Goal: Task Accomplishment & Management: Manage account settings

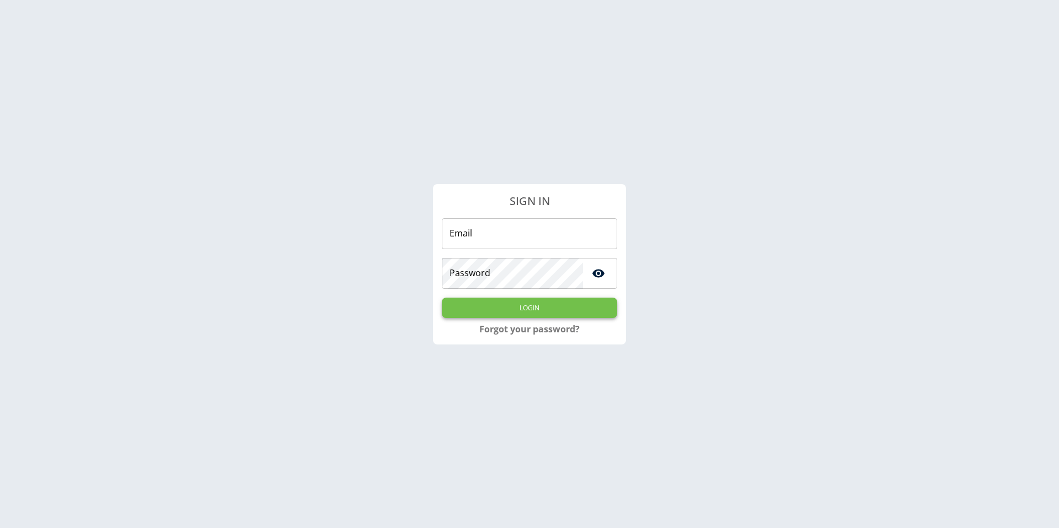
type input "**********"
click at [563, 314] on button "Login" at bounding box center [529, 308] width 175 height 20
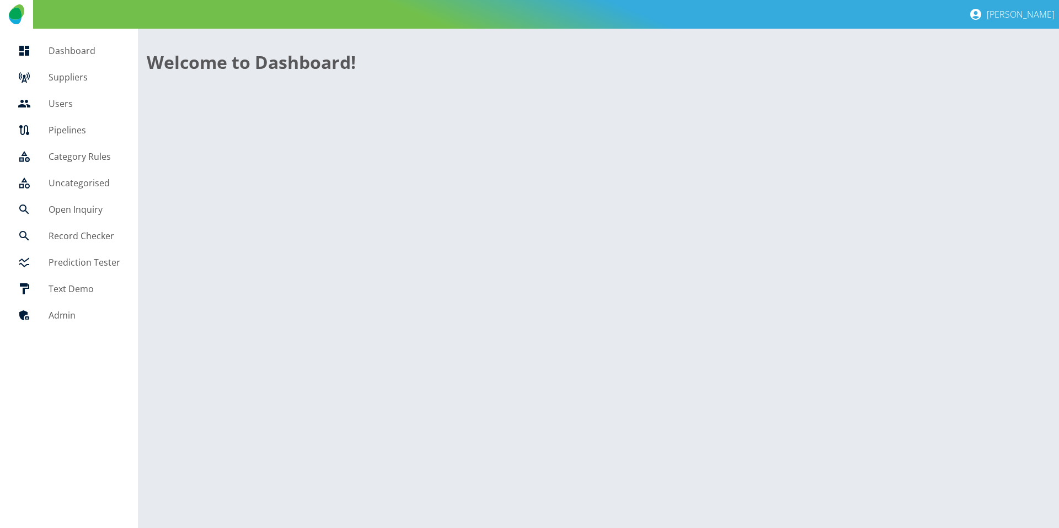
click at [71, 87] on link "Suppliers" at bounding box center [69, 77] width 120 height 26
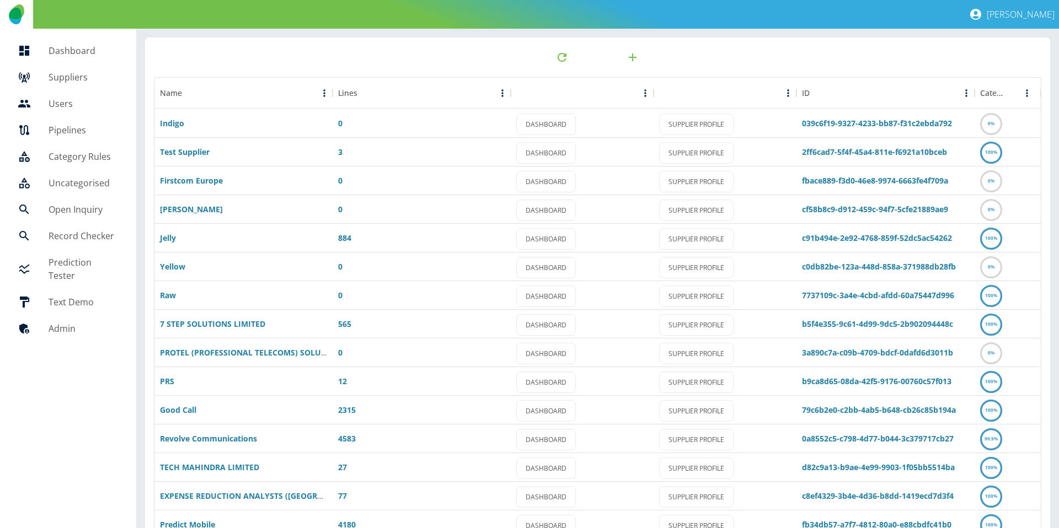
scroll to position [58, 0]
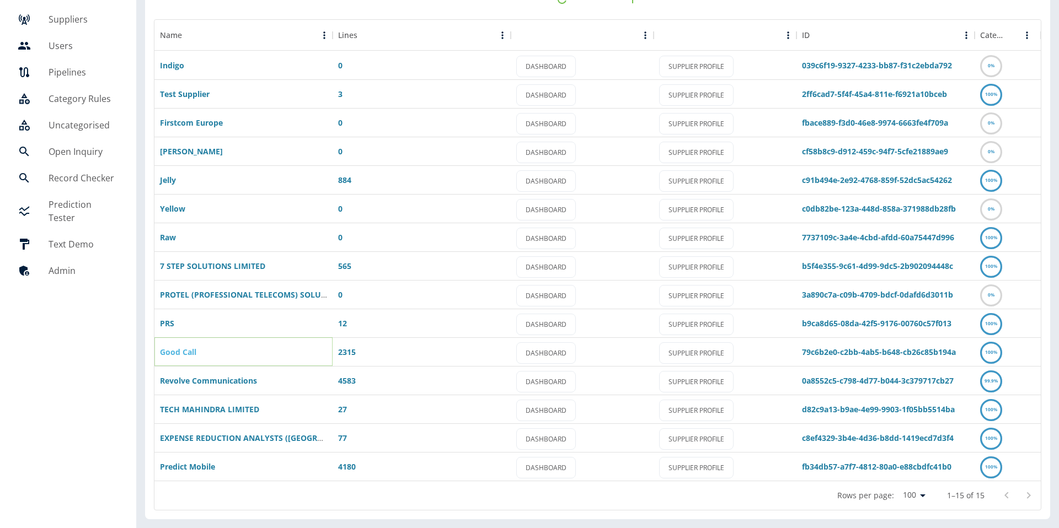
click at [167, 348] on link "Good Call" at bounding box center [178, 352] width 36 height 10
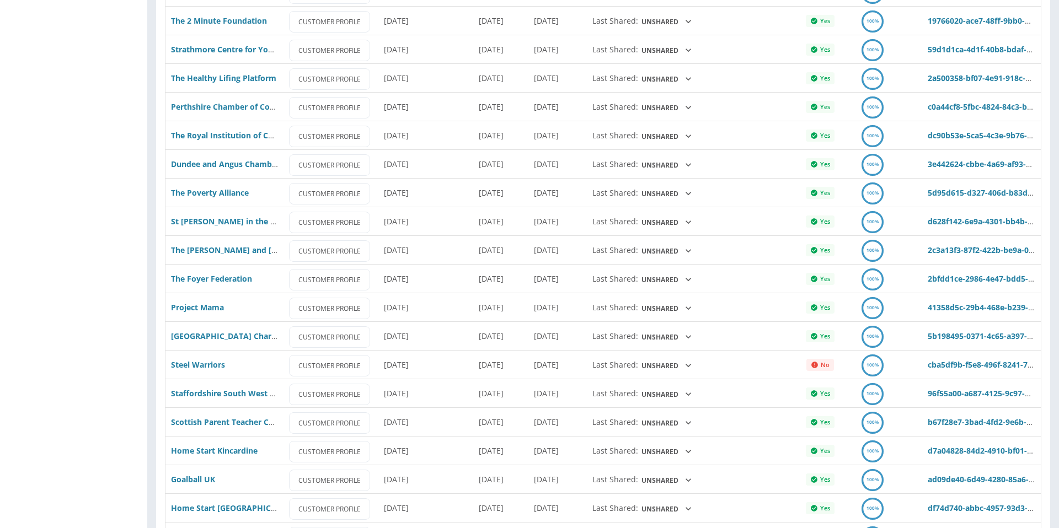
scroll to position [1323, 0]
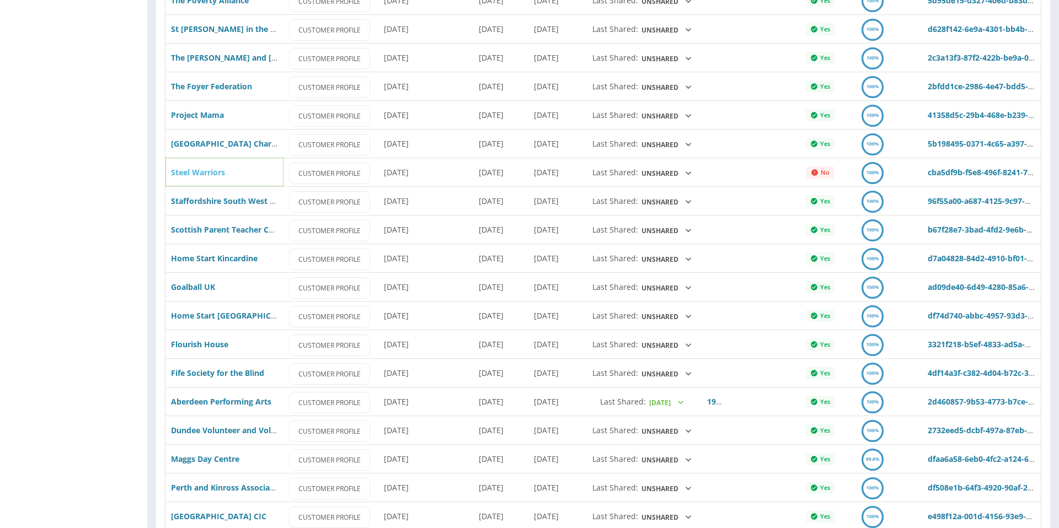
click at [186, 172] on link "Steel Warriors" at bounding box center [198, 172] width 54 height 10
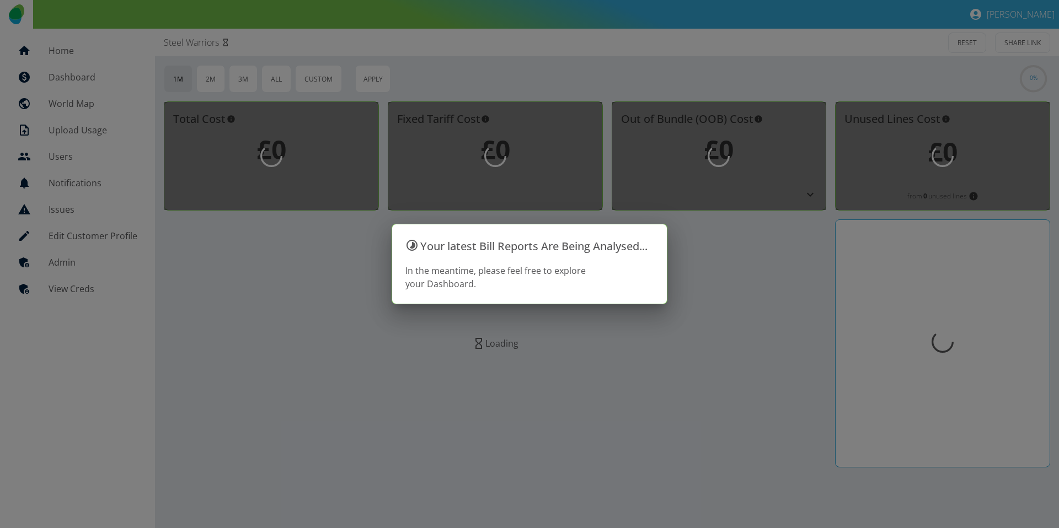
click at [64, 268] on div at bounding box center [529, 264] width 1059 height 528
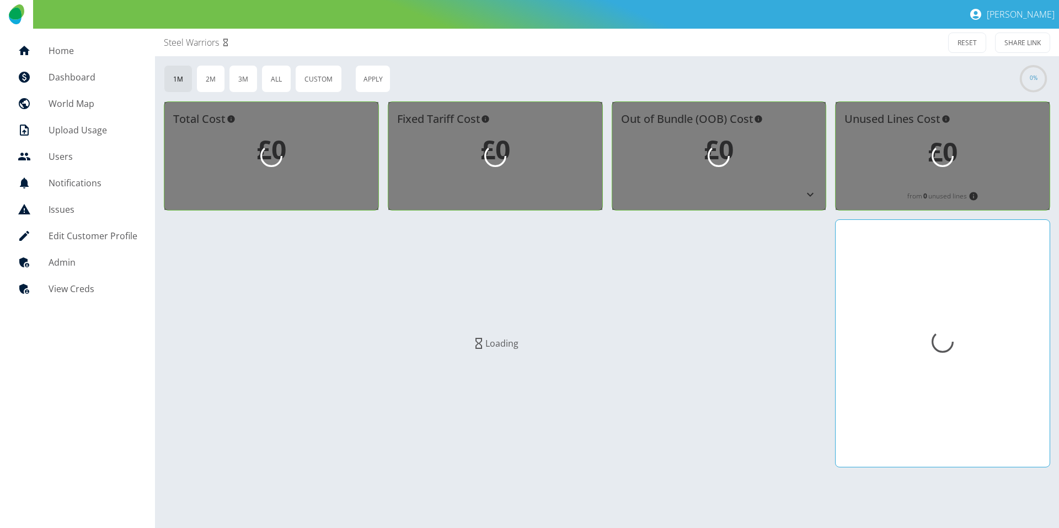
click at [64, 268] on h5 "Admin" at bounding box center [93, 262] width 89 height 13
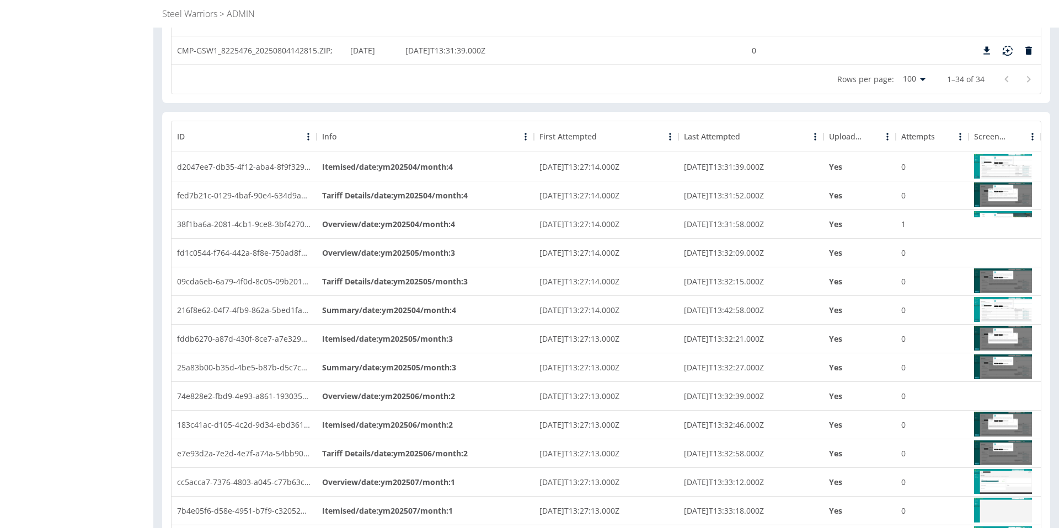
scroll to position [1109, 0]
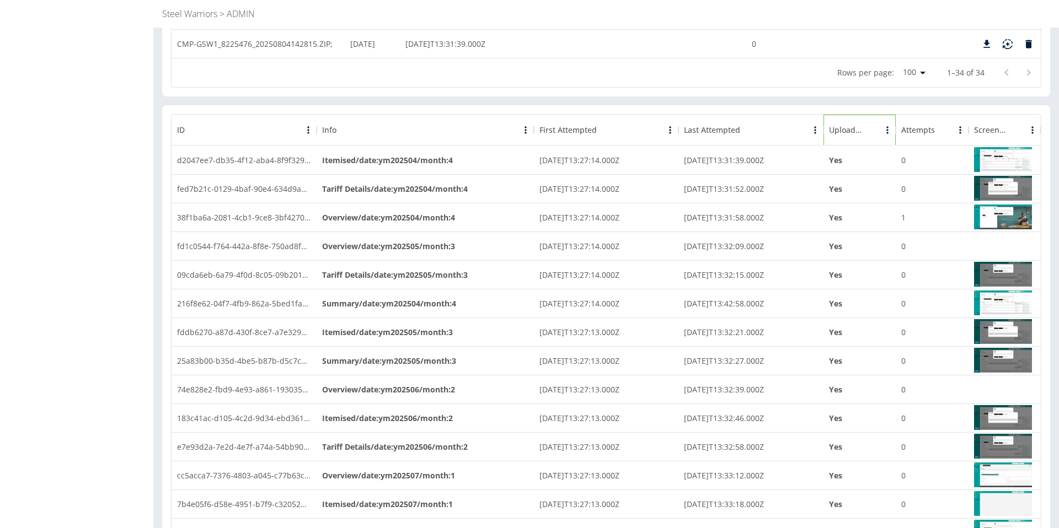
click at [856, 136] on div "Uploaded" at bounding box center [854, 130] width 50 height 31
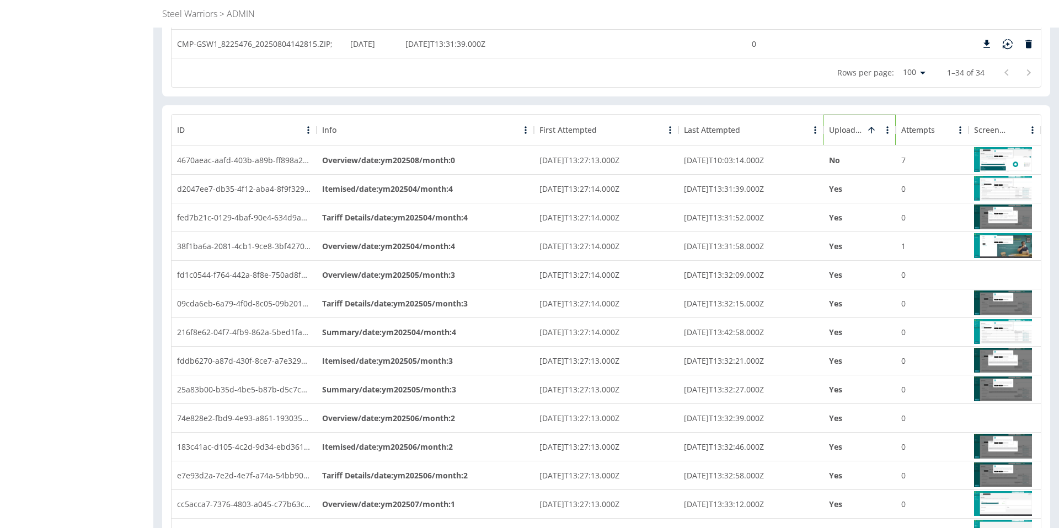
click at [856, 136] on div "Uploaded" at bounding box center [854, 130] width 50 height 31
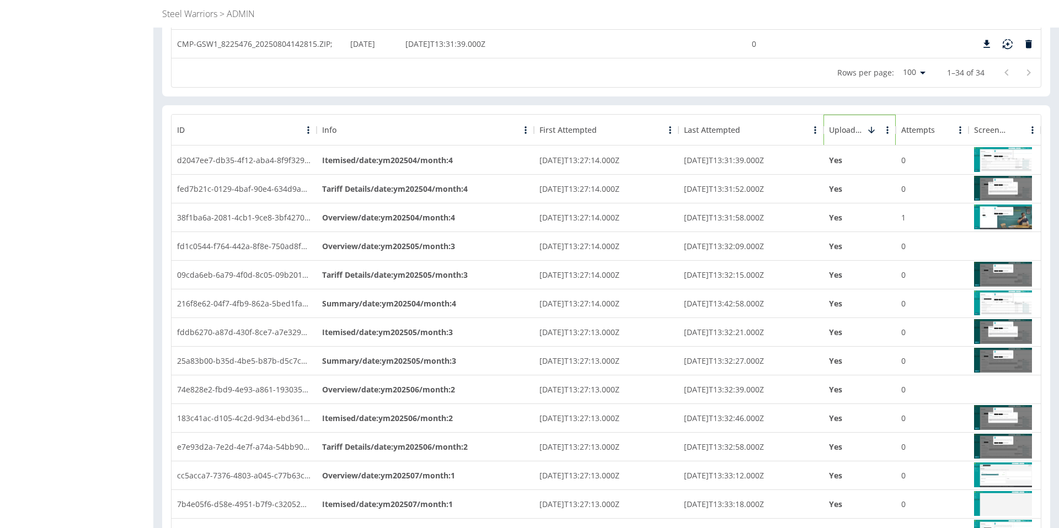
click at [856, 136] on div "Uploaded" at bounding box center [854, 130] width 50 height 31
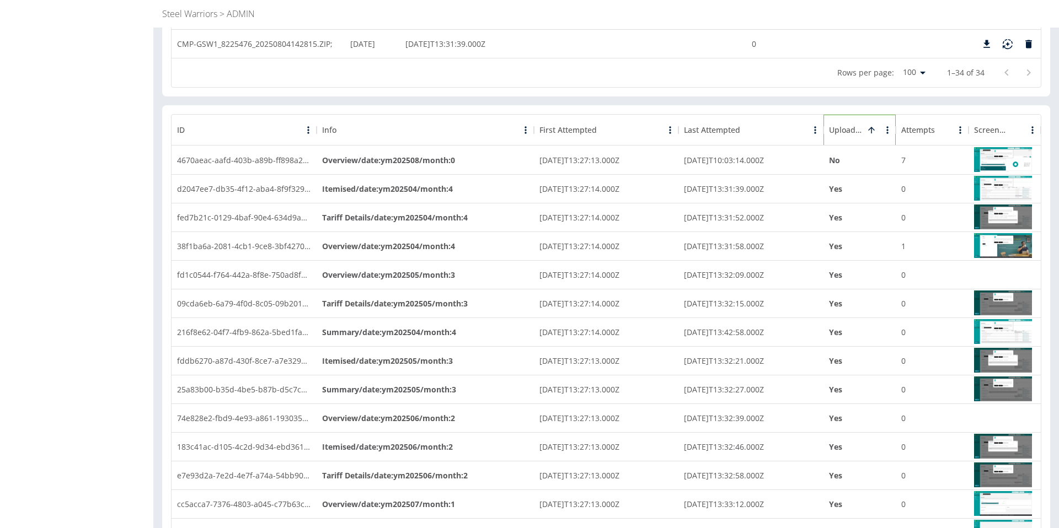
scroll to position [0, 0]
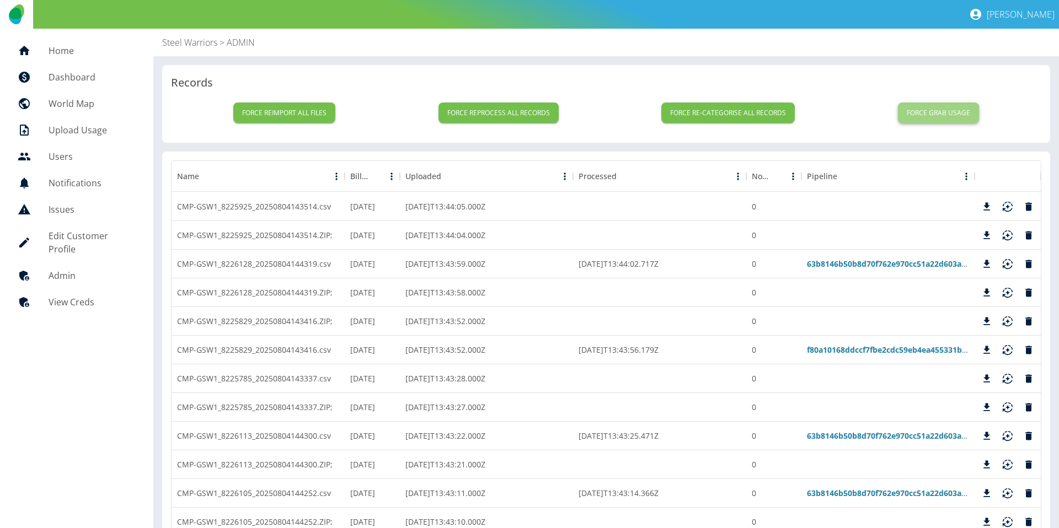
click at [937, 113] on button "Force grab usage" at bounding box center [938, 113] width 81 height 20
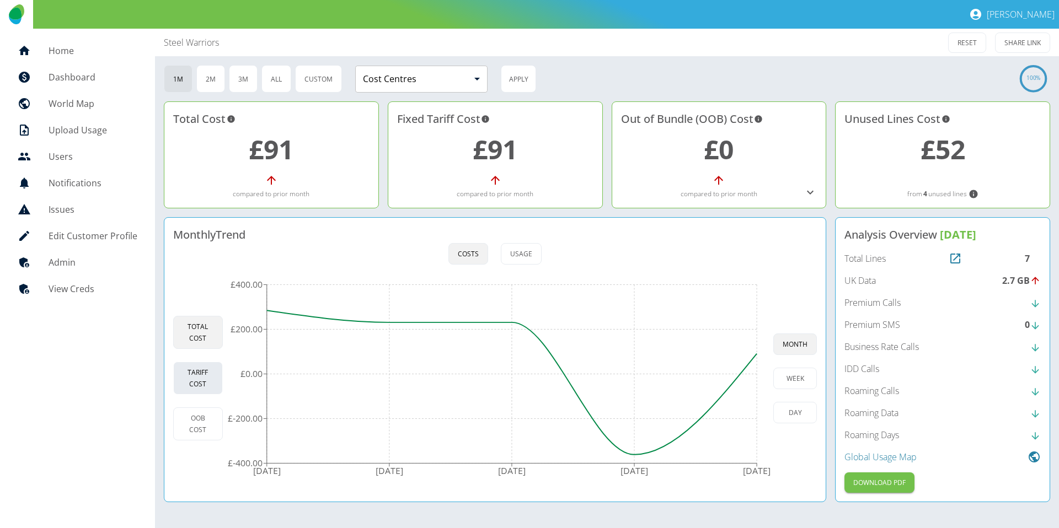
click at [179, 385] on button "Tariff Cost" at bounding box center [198, 378] width 50 height 33
click at [192, 327] on button "Total Cost" at bounding box center [198, 332] width 50 height 33
click at [91, 34] on nav "Home Dashboard World Map Upload Usage Users Notifications Issues Edit Customer …" at bounding box center [77, 279] width 155 height 500
click at [86, 42] on link "Home" at bounding box center [77, 50] width 137 height 26
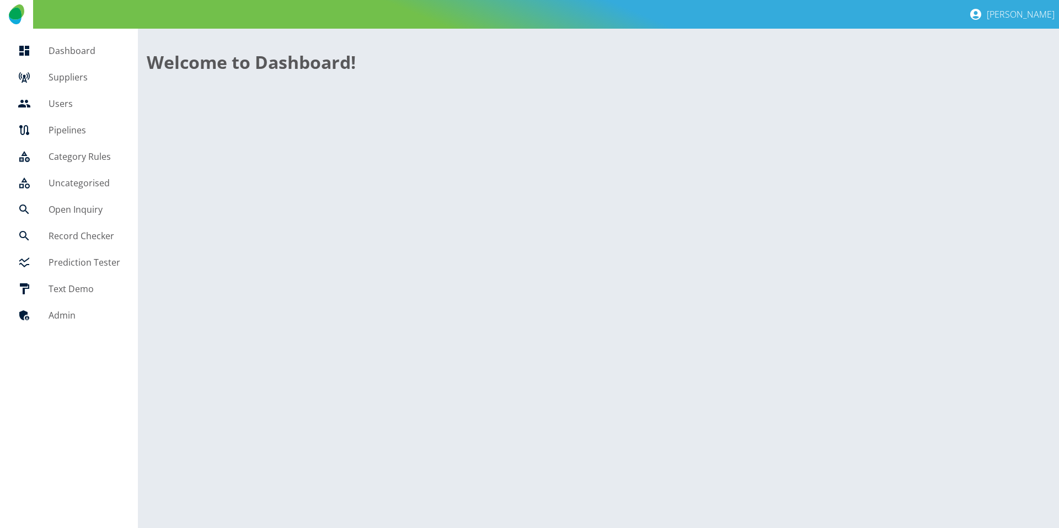
click at [80, 66] on link "Suppliers" at bounding box center [69, 77] width 120 height 26
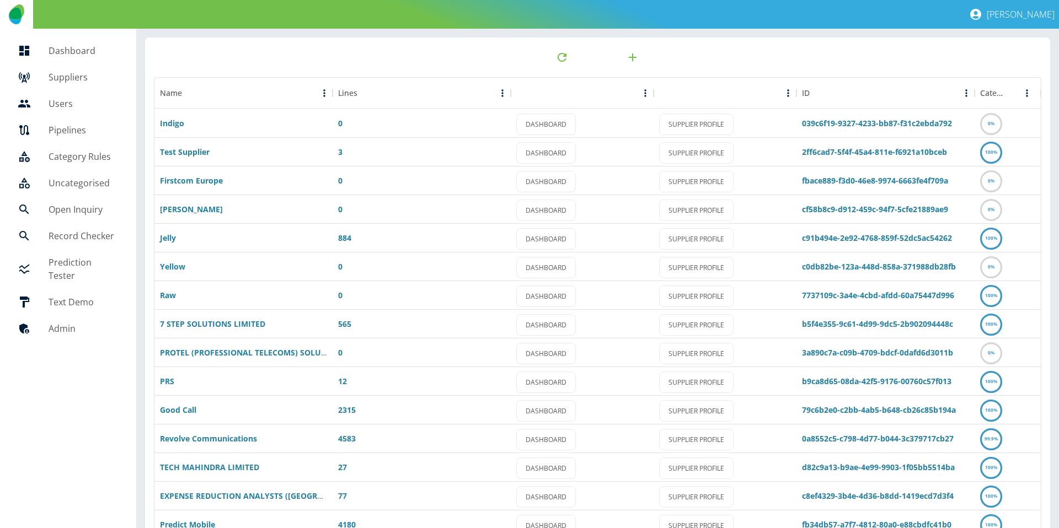
scroll to position [58, 0]
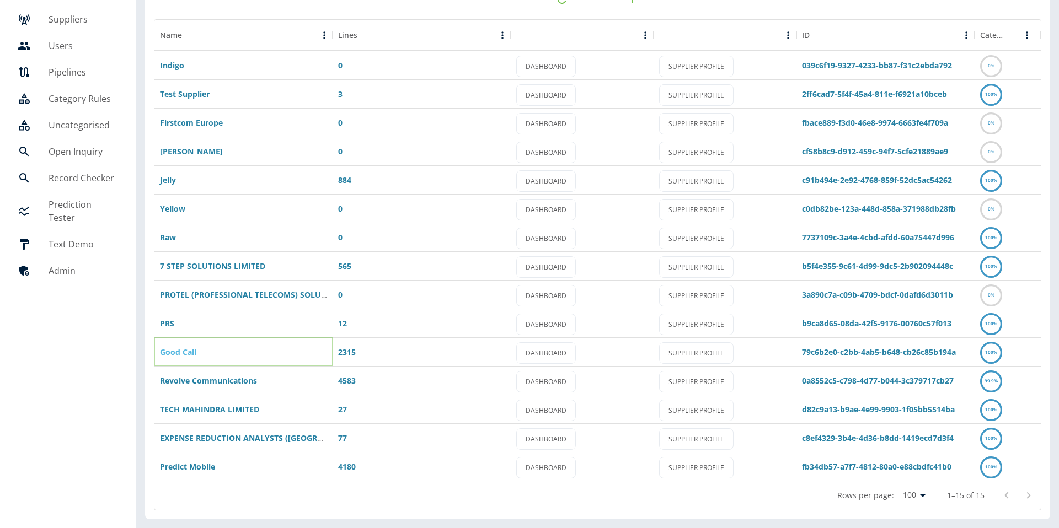
click at [169, 350] on link "Good Call" at bounding box center [178, 352] width 36 height 10
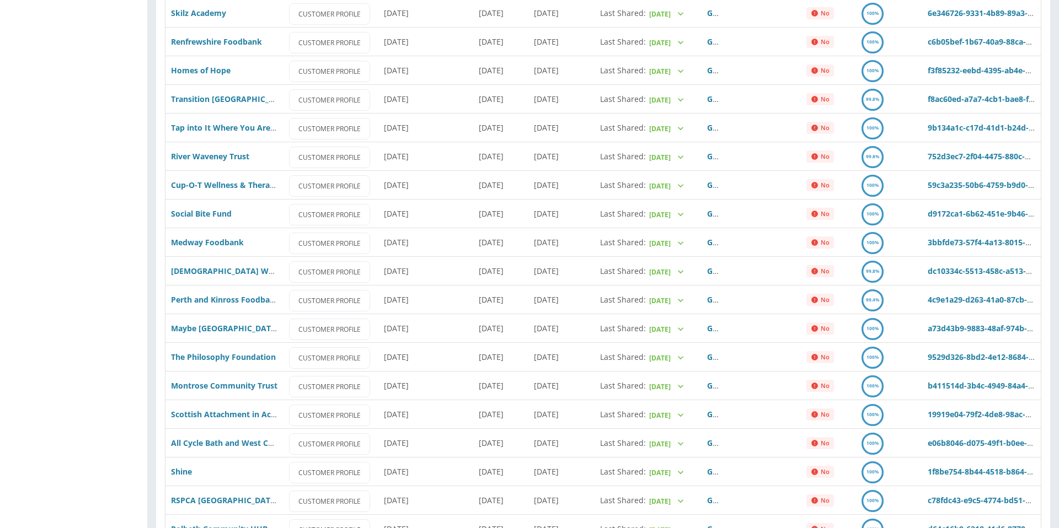
scroll to position [2519, 0]
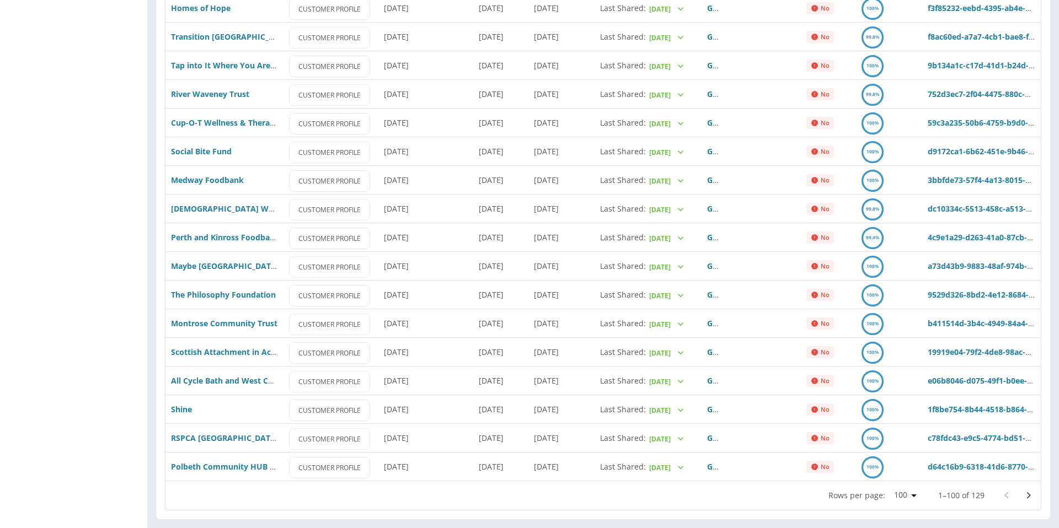
click at [1033, 498] on icon "Go to next page" at bounding box center [1028, 495] width 13 height 13
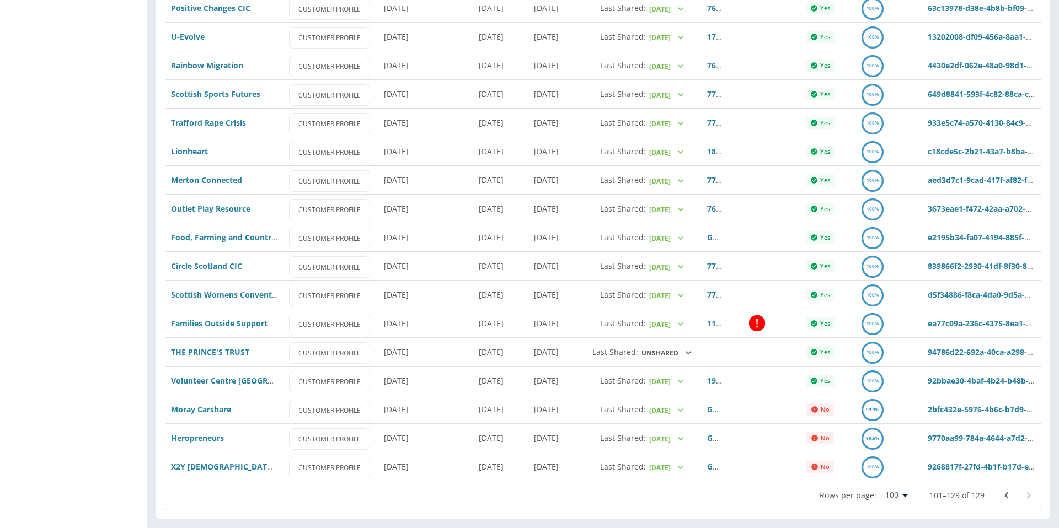
scroll to position [484, 0]
click at [232, 322] on link "Families Outside Support" at bounding box center [219, 323] width 96 height 10
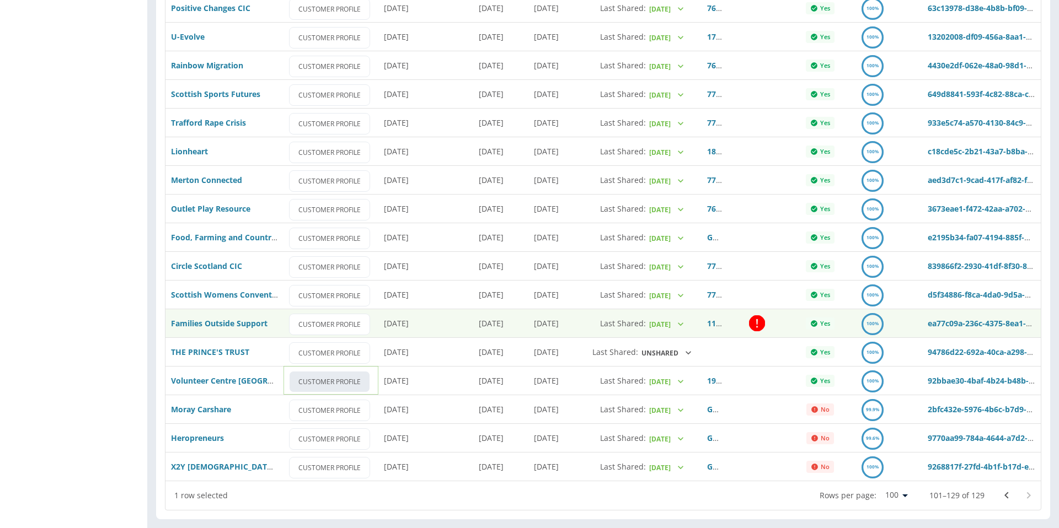
click at [307, 374] on link "CUSTOMER PROFILE" at bounding box center [329, 382] width 81 height 22
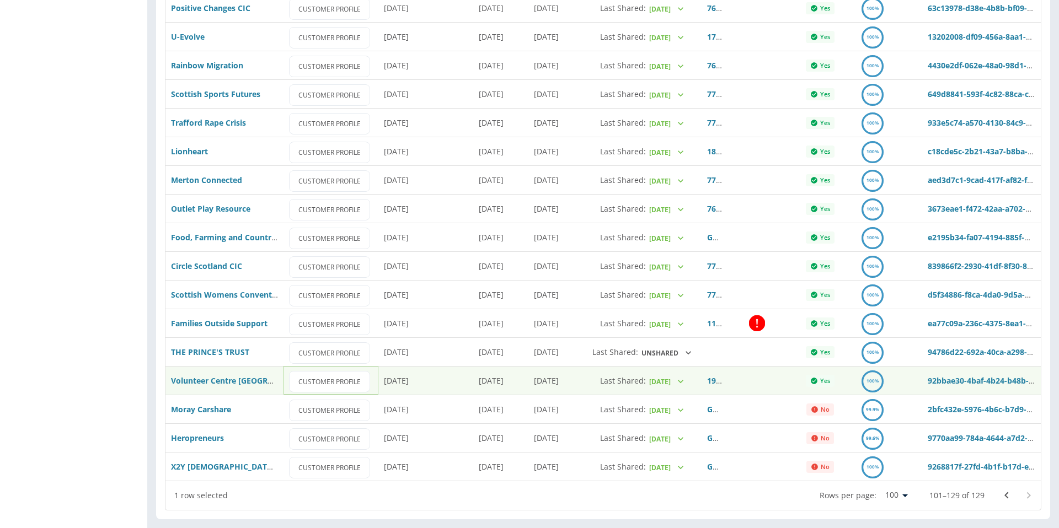
scroll to position [0, 0]
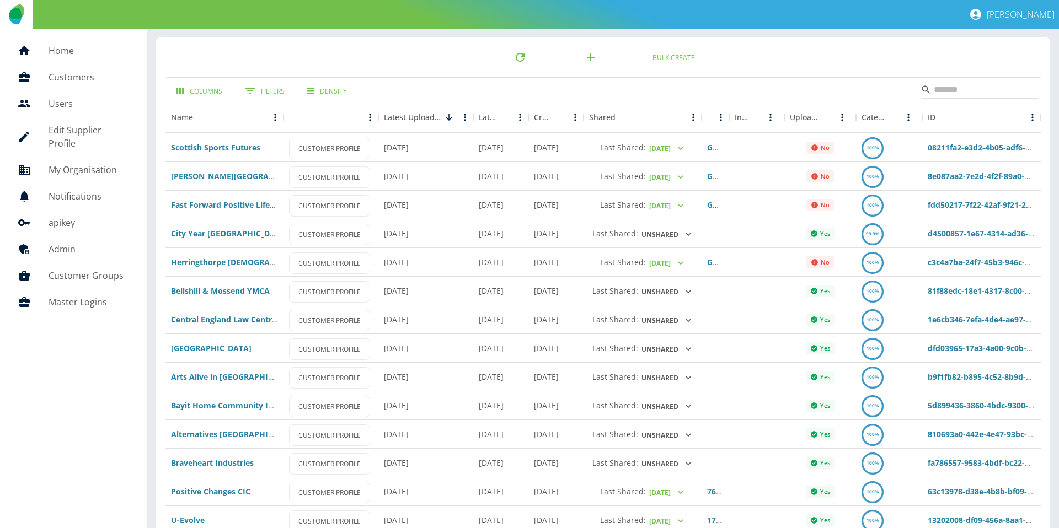
click at [60, 50] on h5 "Home" at bounding box center [89, 50] width 81 height 13
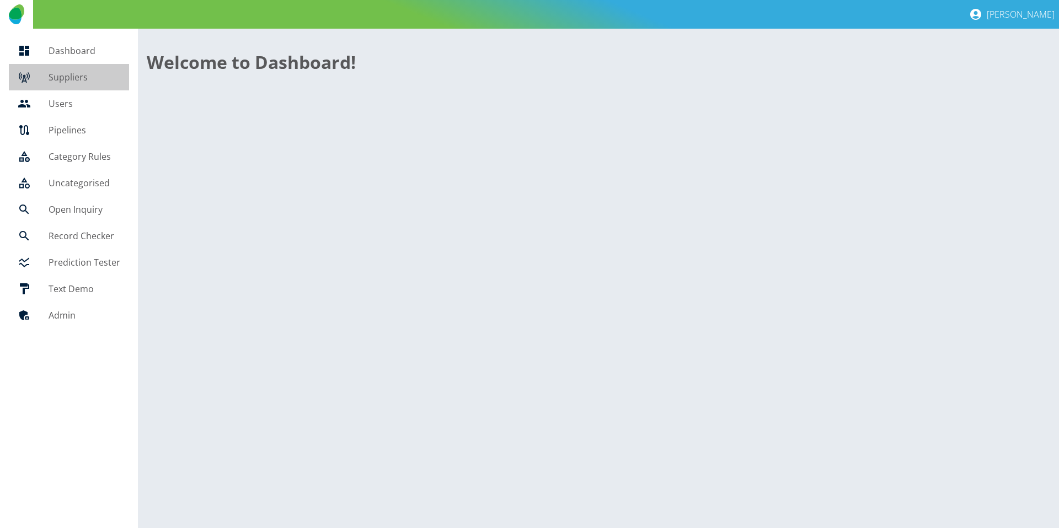
click at [72, 78] on h5 "Suppliers" at bounding box center [85, 77] width 72 height 13
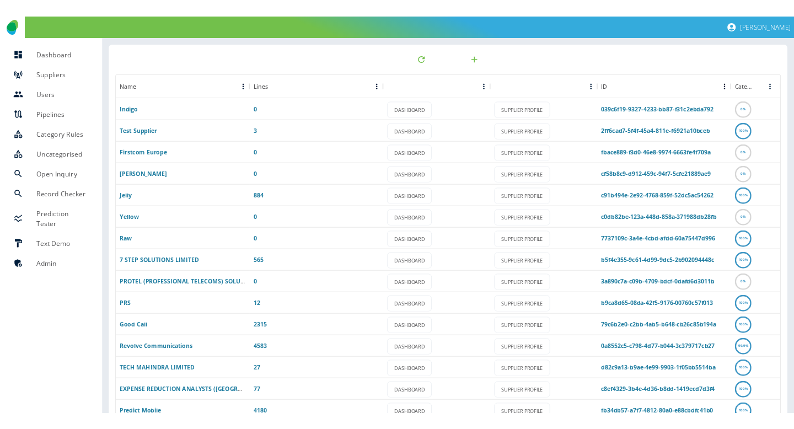
scroll to position [58, 0]
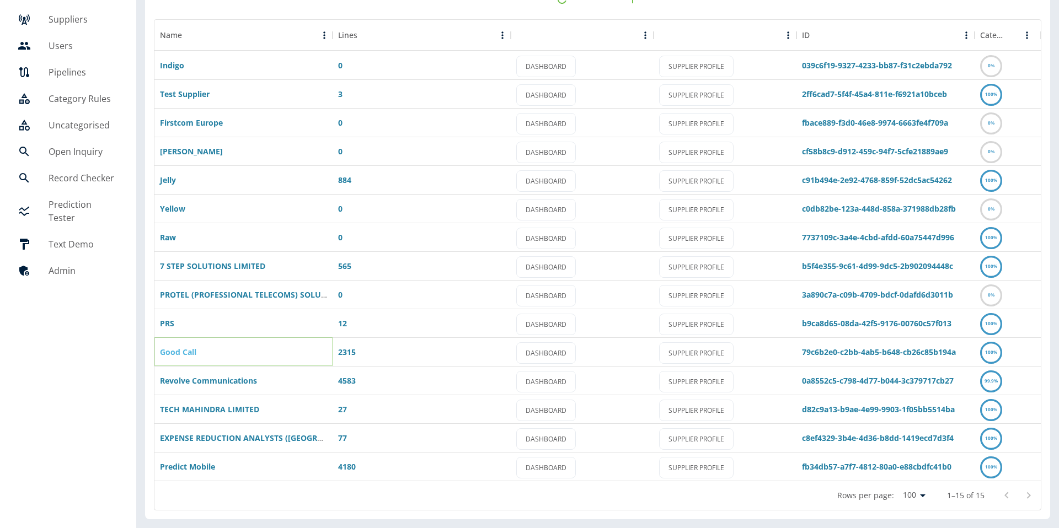
click at [187, 353] on link "Good Call" at bounding box center [178, 352] width 36 height 10
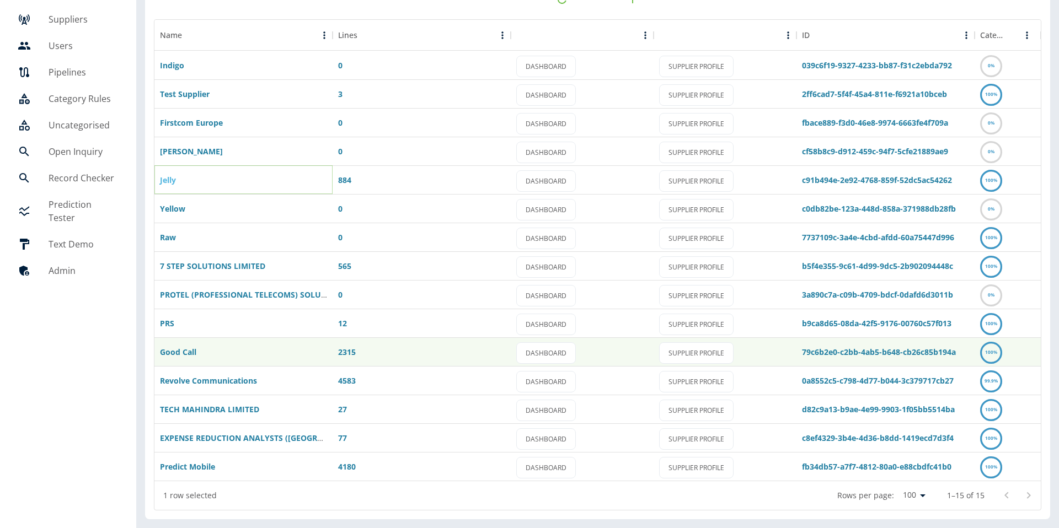
click at [172, 177] on link "Jelly" at bounding box center [168, 180] width 16 height 10
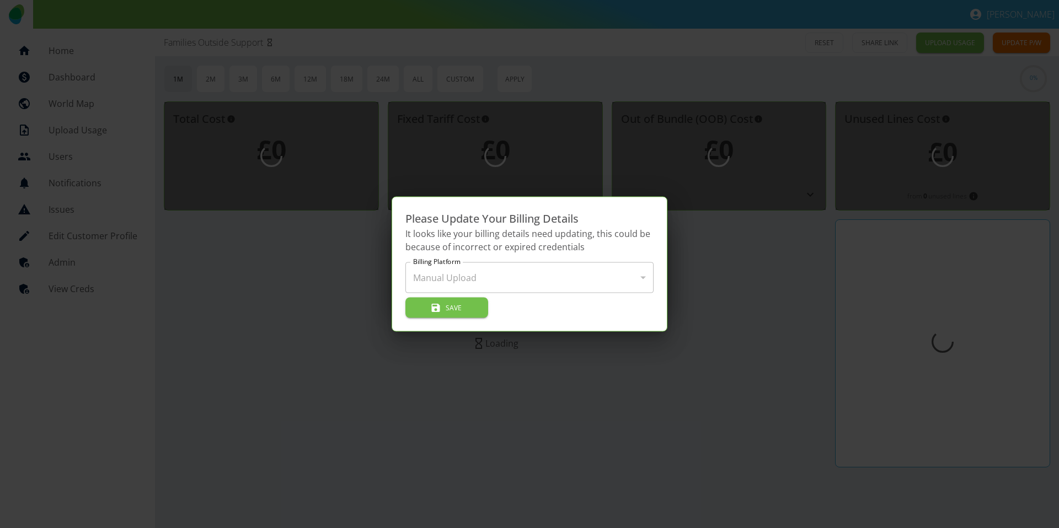
type input "*"
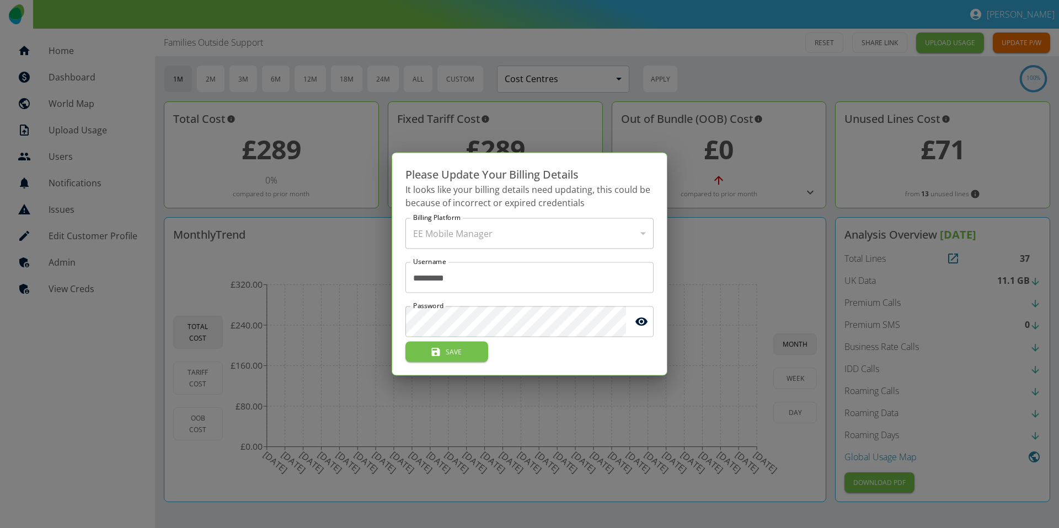
click at [71, 294] on div at bounding box center [529, 264] width 1059 height 528
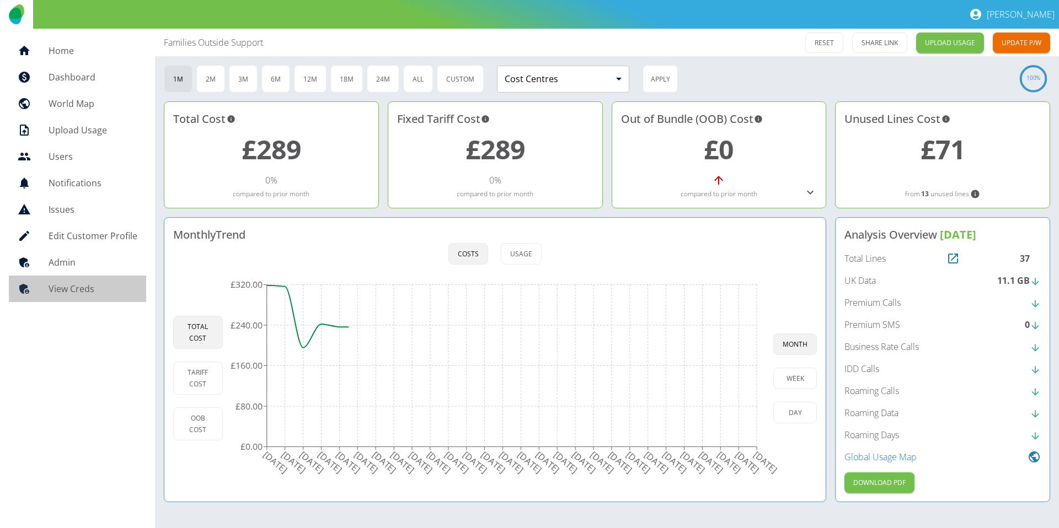
click at [80, 289] on h5 "View Creds" at bounding box center [93, 288] width 89 height 13
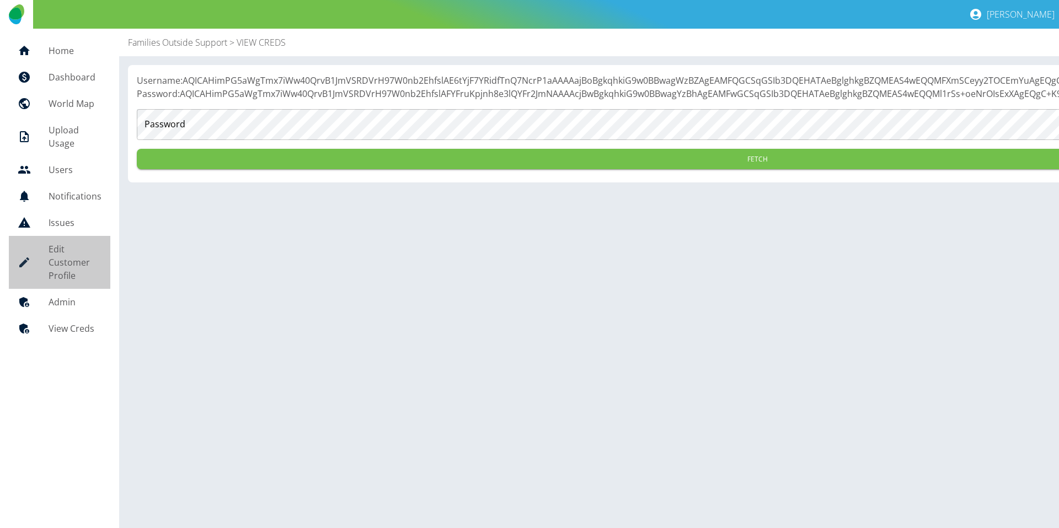
click at [90, 250] on h5 "Edit Customer Profile" at bounding box center [75, 263] width 53 height 40
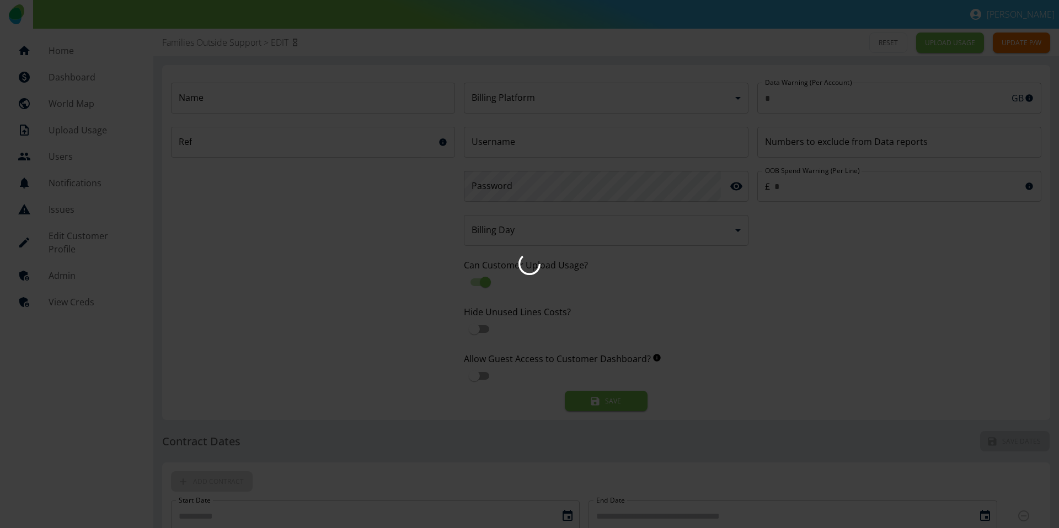
type input "*"
type input "**********"
type input "*********"
type input "*"
type input "*********"
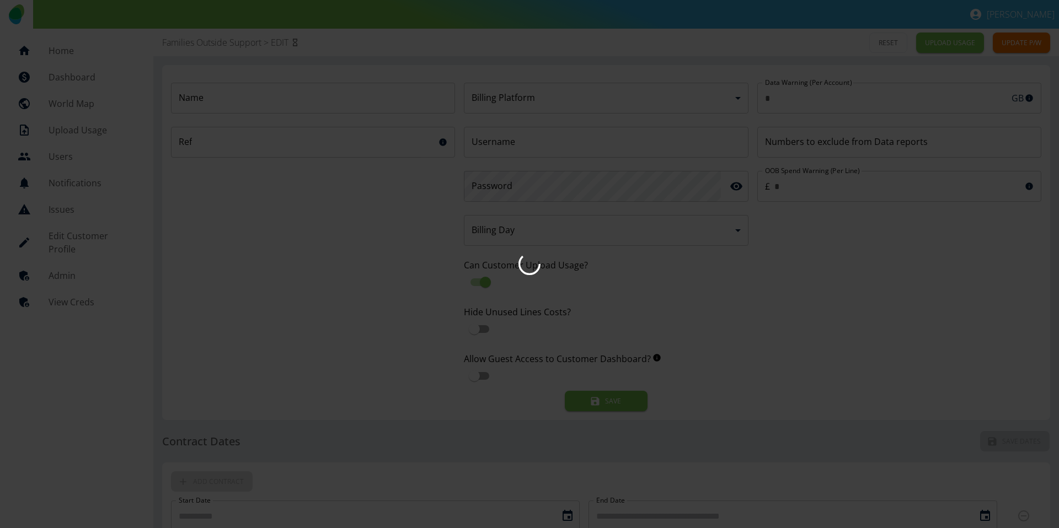
type input "*"
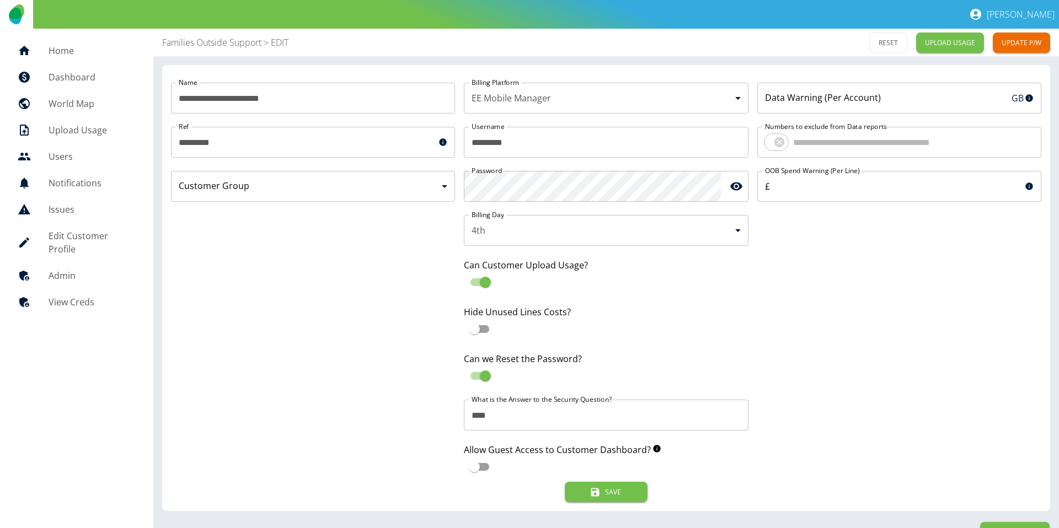
click at [85, 296] on h5 "View Creds" at bounding box center [92, 302] width 87 height 13
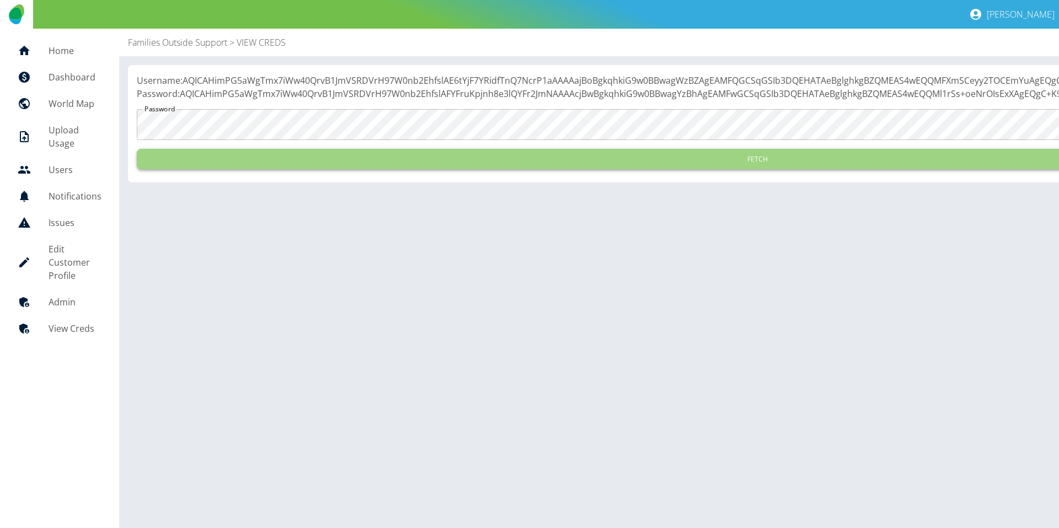
click at [271, 169] on button "Fetch" at bounding box center [757, 159] width 1241 height 20
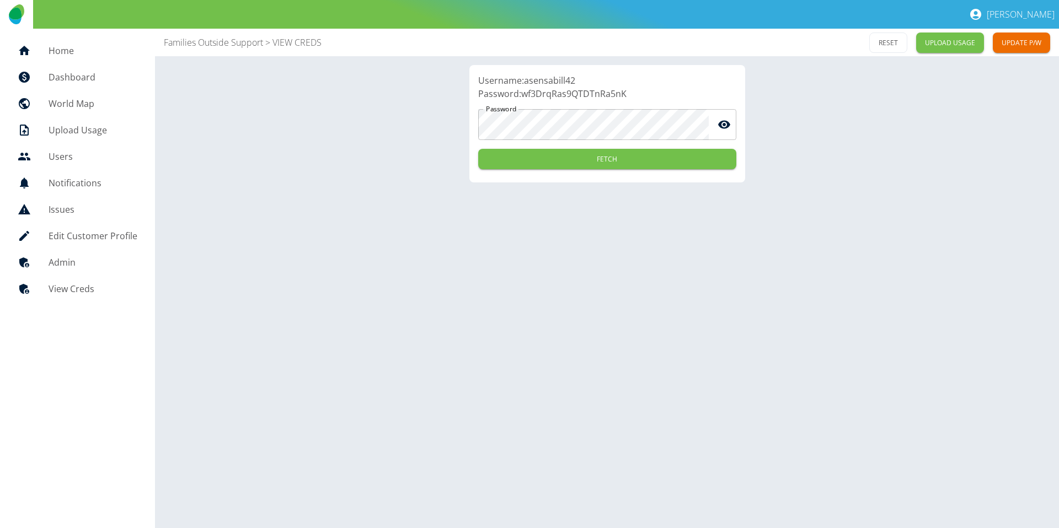
click at [547, 81] on p "Username: asensabill42" at bounding box center [607, 80] width 258 height 13
copy p "asensabill42"
click at [591, 94] on p "Password: wf3DrqRas9QTDTnRa5nK" at bounding box center [607, 93] width 258 height 13
copy p "wf3DrqRas9QTDTnRa5nK"
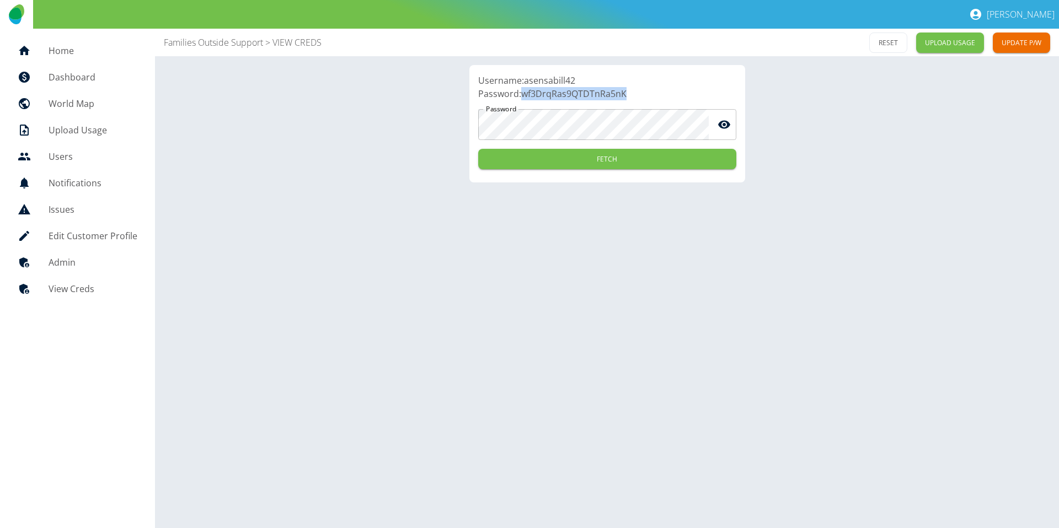
click at [591, 94] on p "Password: wf3DrqRas9QTDTnRa5nK" at bounding box center [607, 93] width 258 height 13
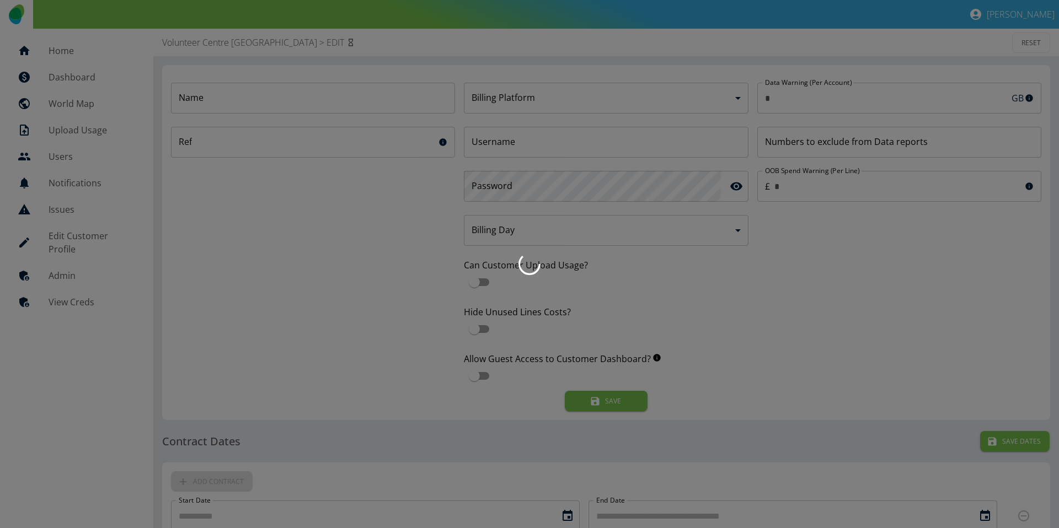
type input "*"
type input "**********"
type input "*********"
type input "*"
type input "*********"
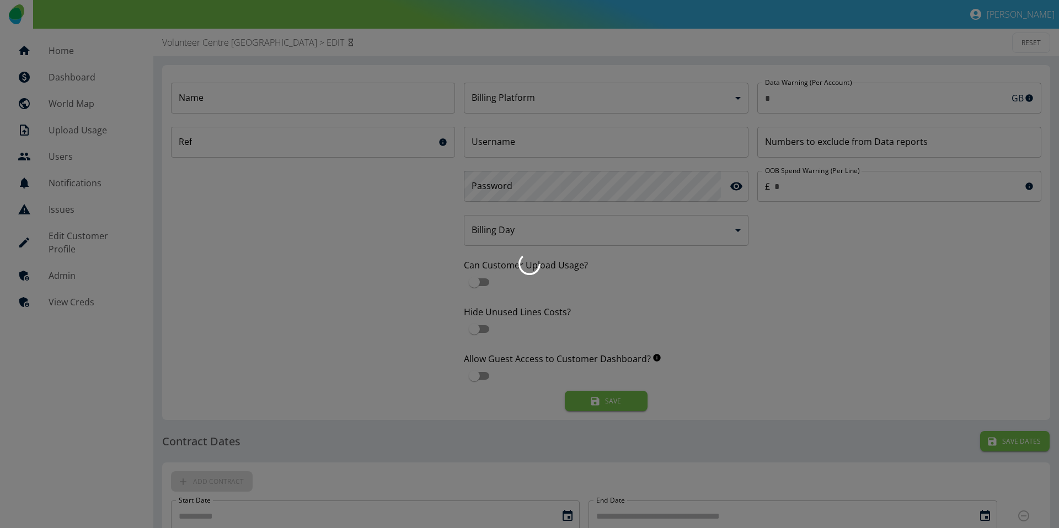
type input "**"
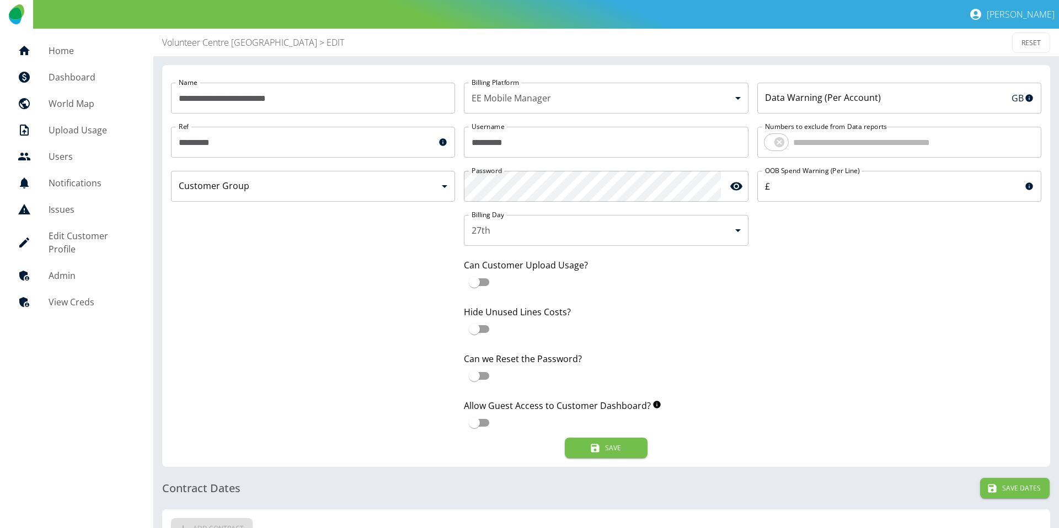
click at [71, 289] on link "View Creds" at bounding box center [77, 302] width 136 height 26
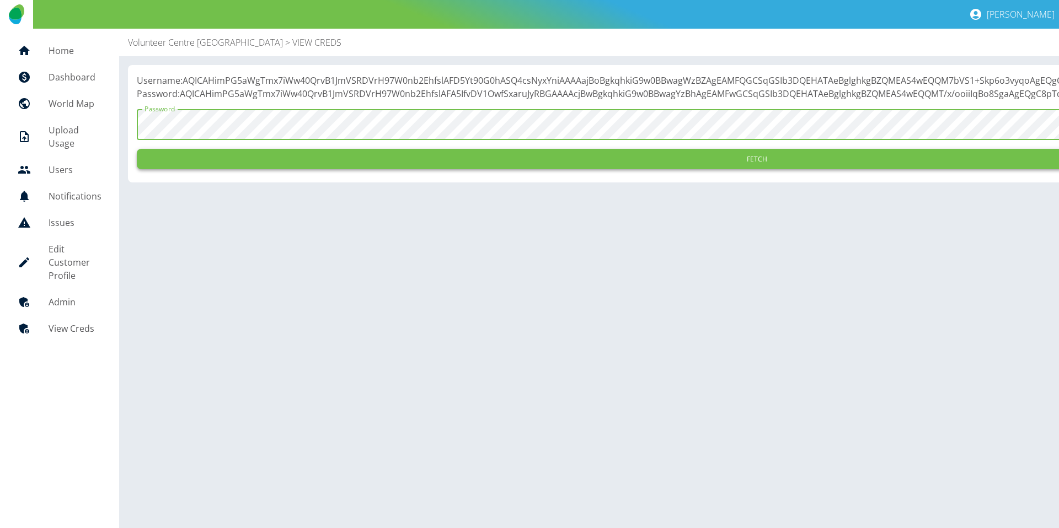
click at [256, 169] on button "Fetch" at bounding box center [757, 159] width 1240 height 20
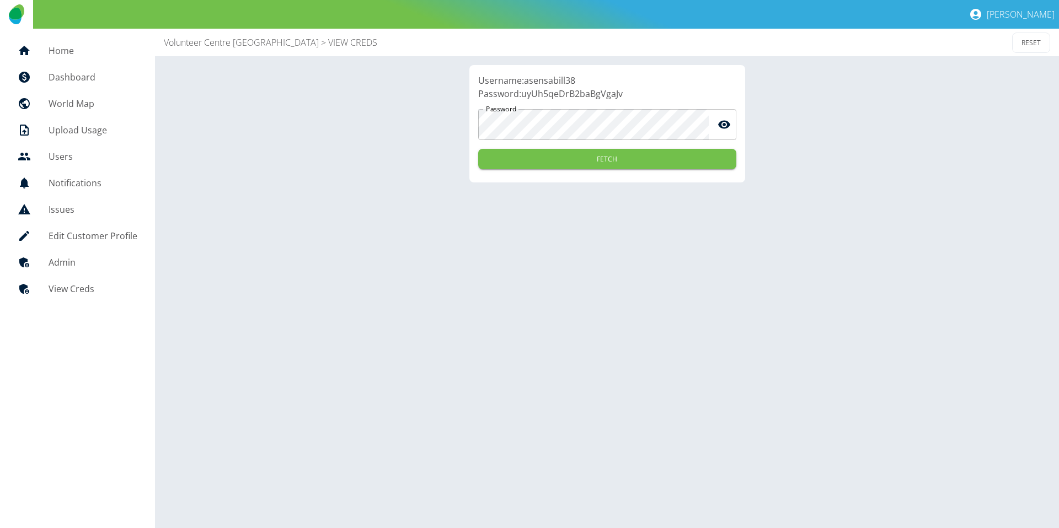
click at [546, 77] on p "Username: asensabill38" at bounding box center [607, 80] width 258 height 13
copy p "asensabill38"
click at [571, 96] on p "Password: uyUh5qeDrB2baBgVgaJv" at bounding box center [607, 93] width 258 height 13
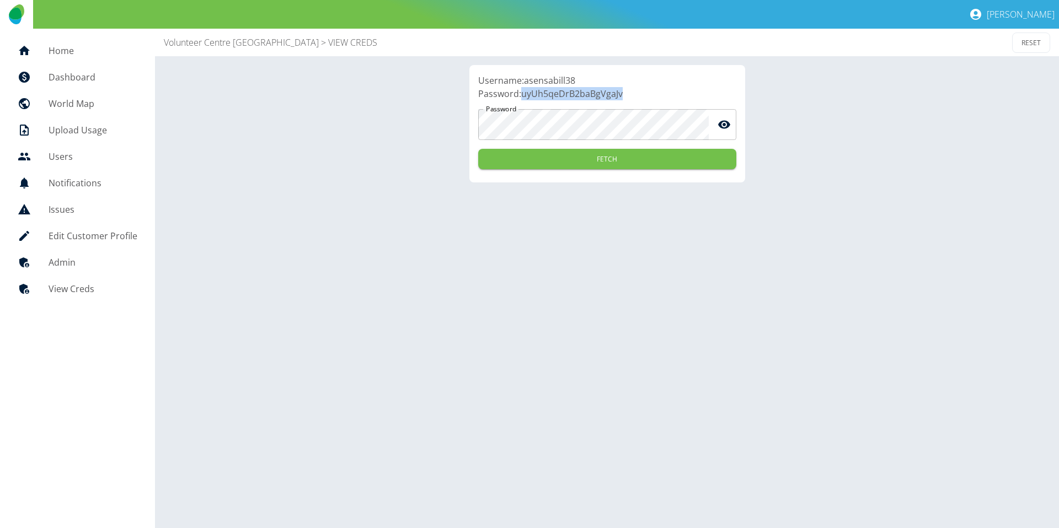
copy p "uyUh5qeDrB2baBgVgaJv"
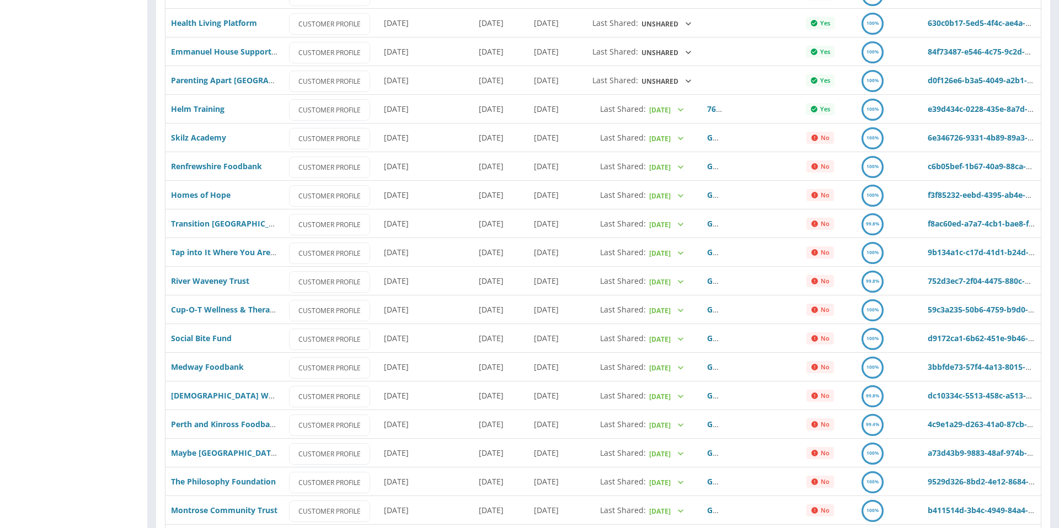
scroll to position [2519, 0]
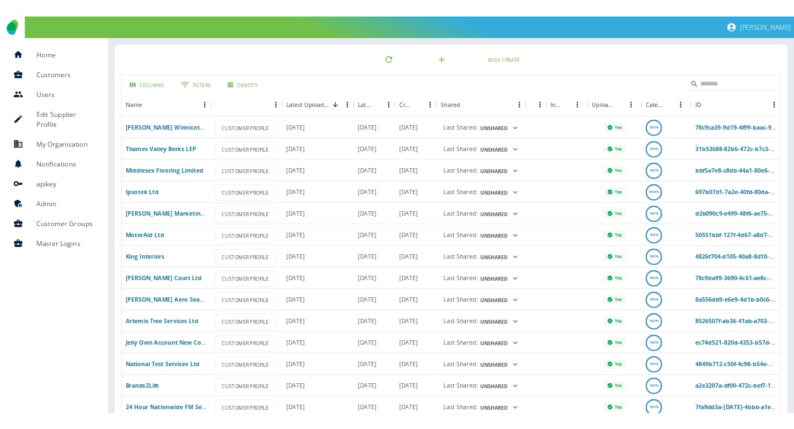
scroll to position [541, 0]
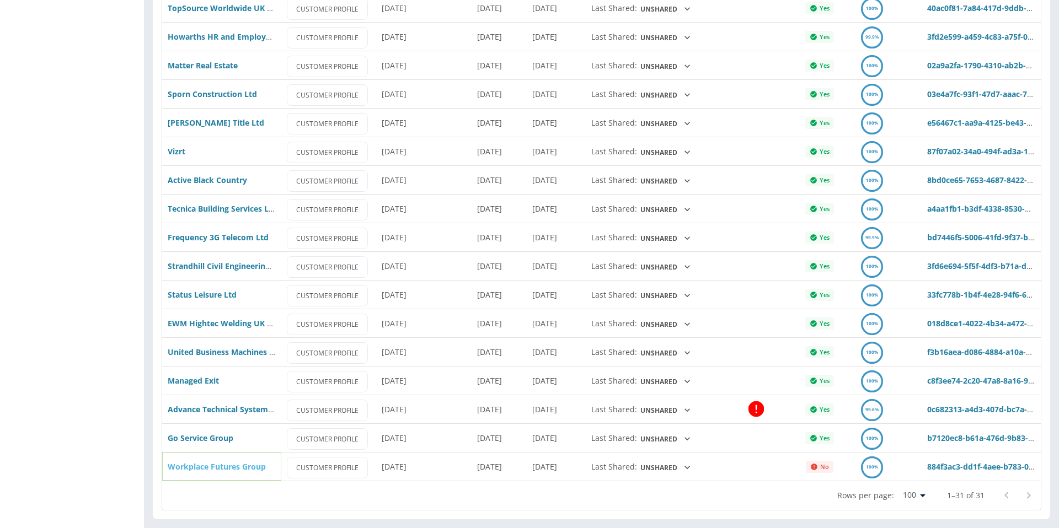
click at [204, 467] on link "Workplace Futures Group" at bounding box center [217, 466] width 98 height 10
